Goal: Obtain resource: Download file/media

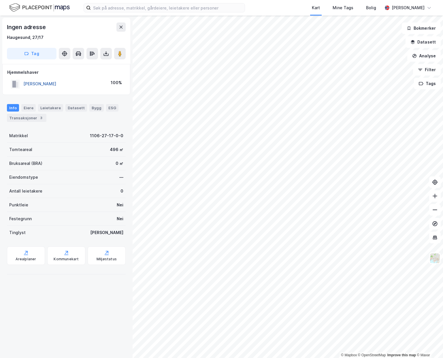
click at [0, 0] on button "GRØNNINGEN JOHN GUNNAR" at bounding box center [0, 0] width 0 height 0
click at [33, 117] on div "Transaksjoner 3" at bounding box center [27, 118] width 40 height 8
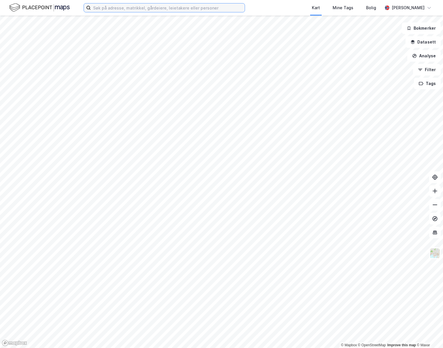
click at [131, 8] on input at bounding box center [168, 7] width 154 height 9
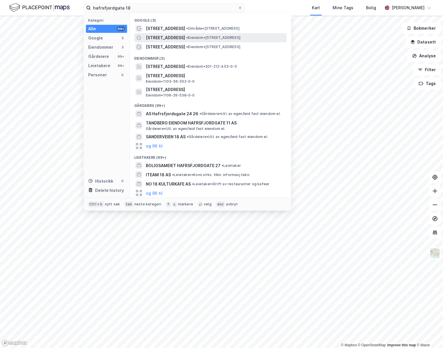
click at [230, 36] on span "• Eiendom • [STREET_ADDRESS]" at bounding box center [213, 37] width 54 height 5
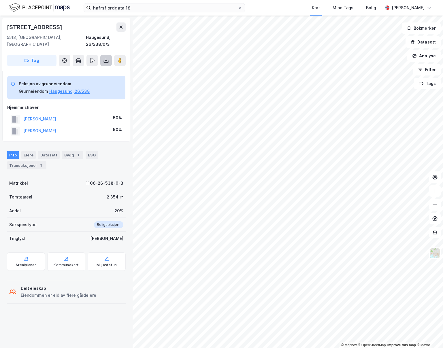
click at [107, 60] on icon at bounding box center [106, 60] width 2 height 1
click at [100, 67] on div "Last ned grunnbok" at bounding box center [80, 71] width 61 height 9
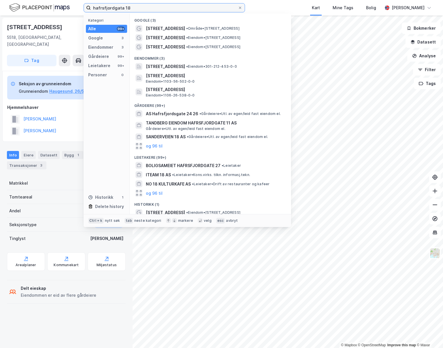
drag, startPoint x: 155, startPoint y: 8, endPoint x: 10, endPoint y: 9, distance: 145.1
click at [10, 9] on div "hafrsfjordgata 18 Kategori Alle 99+ Google 3 Eiendommer 3 Gårdeiere 99+ Leietak…" at bounding box center [221, 8] width 443 height 16
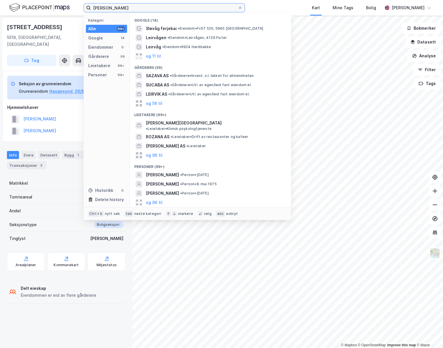
type input "[PERSON_NAME]"
